Goal: Task Accomplishment & Management: Use online tool/utility

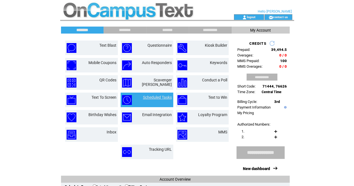
click at [159, 96] on link "Scheduled Tasks" at bounding box center [157, 97] width 29 height 4
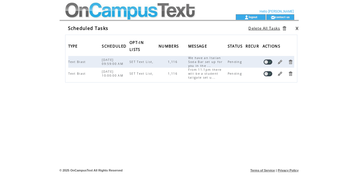
click at [172, 106] on div "TYPE SCHEDULED OPT-IN LISTS NUMBERS MESSAGE STATUS RECUR ACTIONS Text Blast 10/…" at bounding box center [181, 85] width 232 height 101
